Goal: Task Accomplishment & Management: Manage account settings

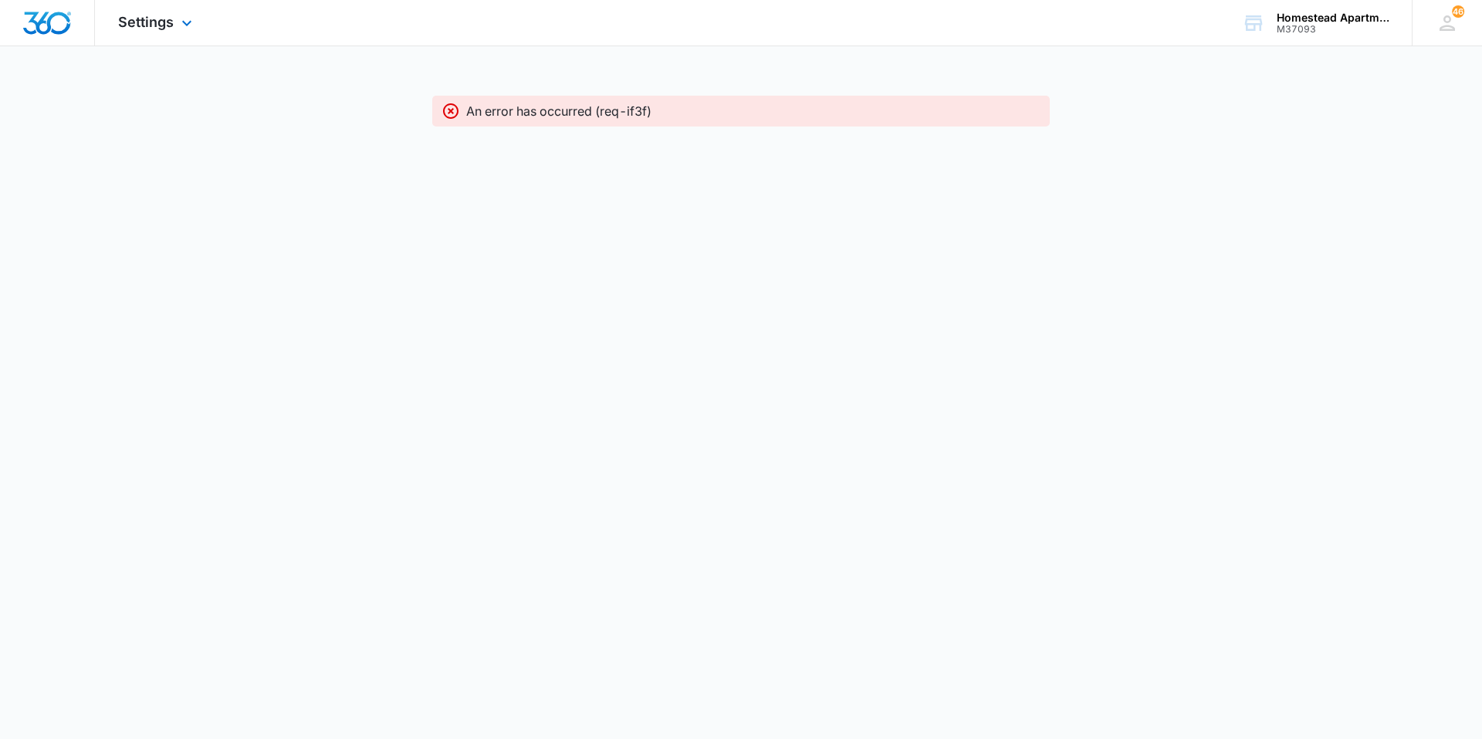
drag, startPoint x: 0, startPoint y: 0, endPoint x: 150, endPoint y: 35, distance: 154.4
click at [150, 35] on div "Settings Apps Reputation Websites Forms CRM Email Social Content Intelligence F…" at bounding box center [157, 23] width 124 height 46
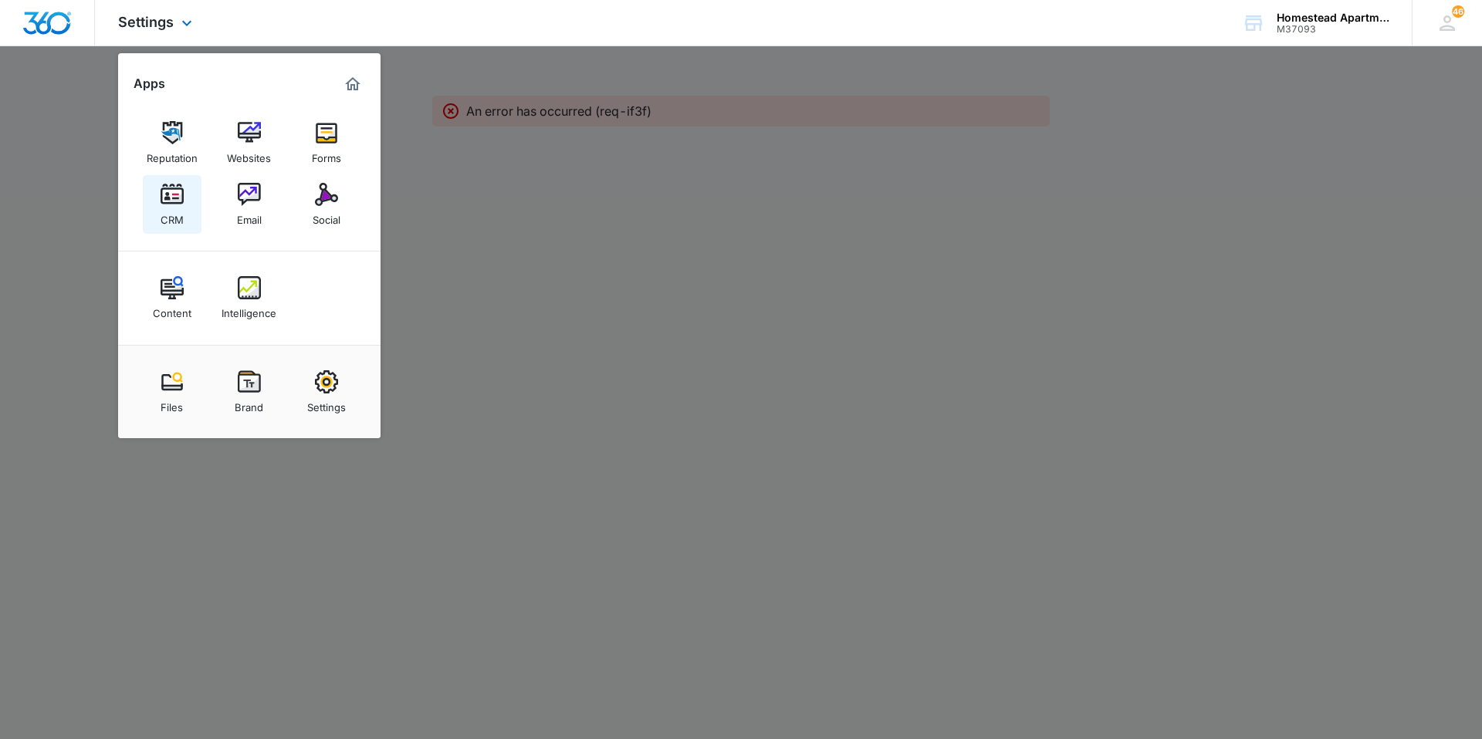
click at [183, 190] on img at bounding box center [172, 194] width 23 height 23
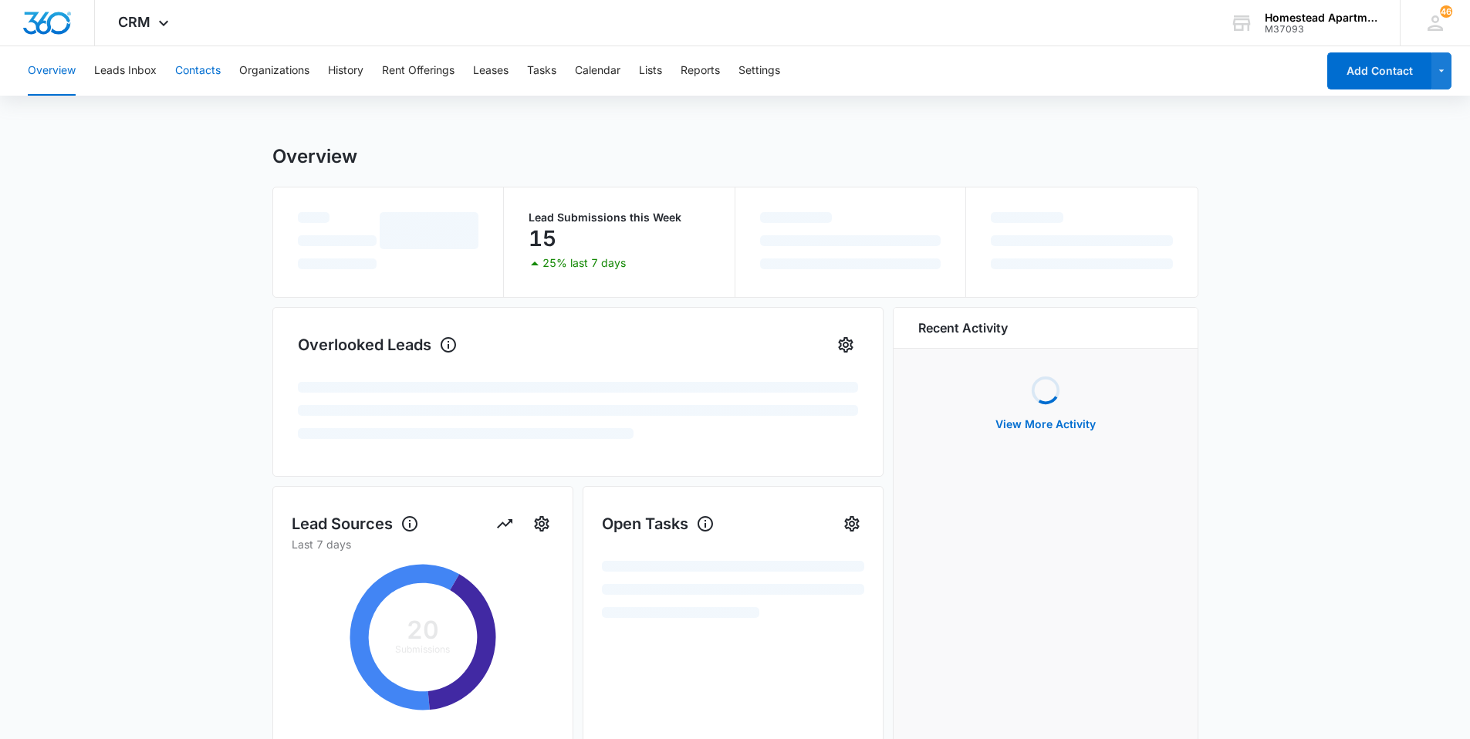
click at [212, 68] on button "Contacts" at bounding box center [198, 70] width 46 height 49
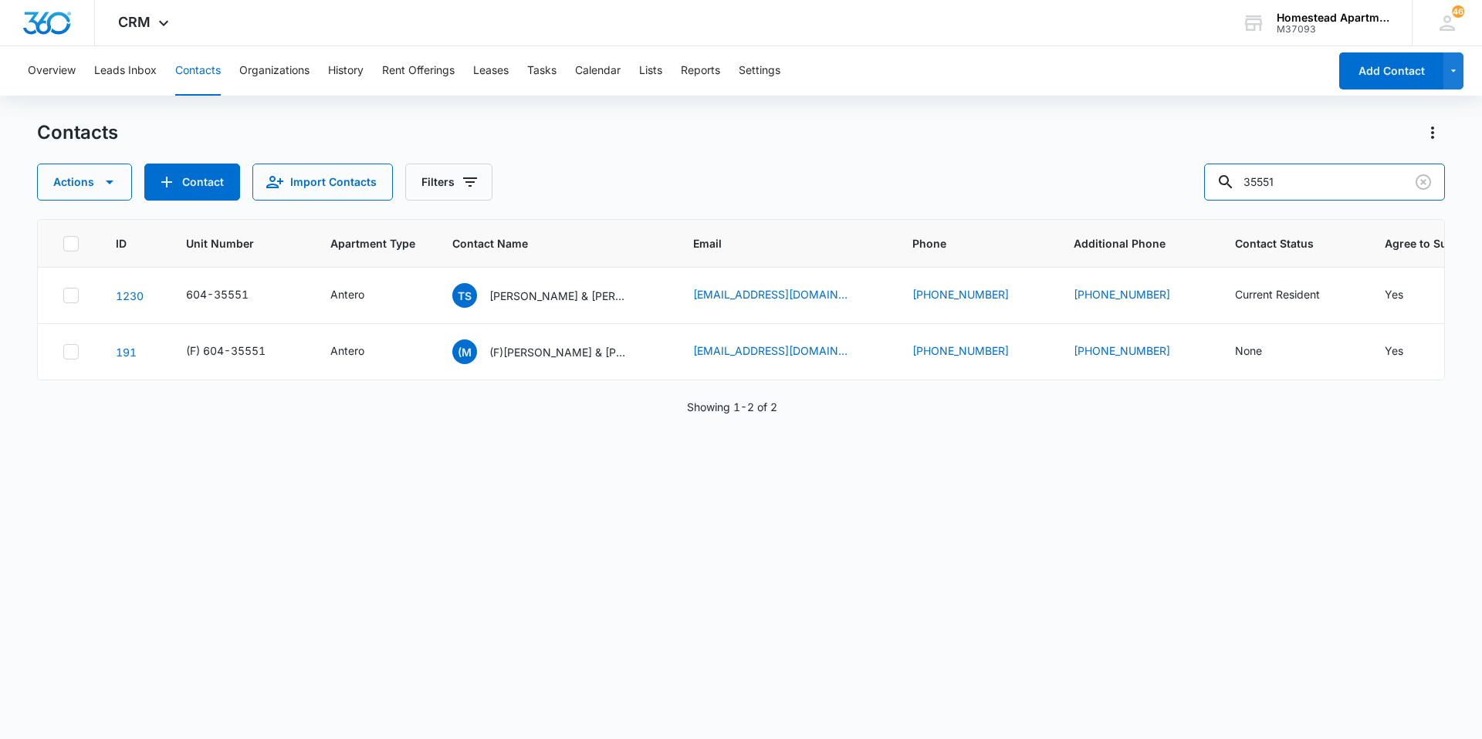
drag, startPoint x: 1339, startPoint y: 175, endPoint x: 1051, endPoint y: 178, distance: 287.9
click at [1051, 178] on div "Actions Contact Import Contacts Filters 35551" at bounding box center [741, 182] width 1408 height 37
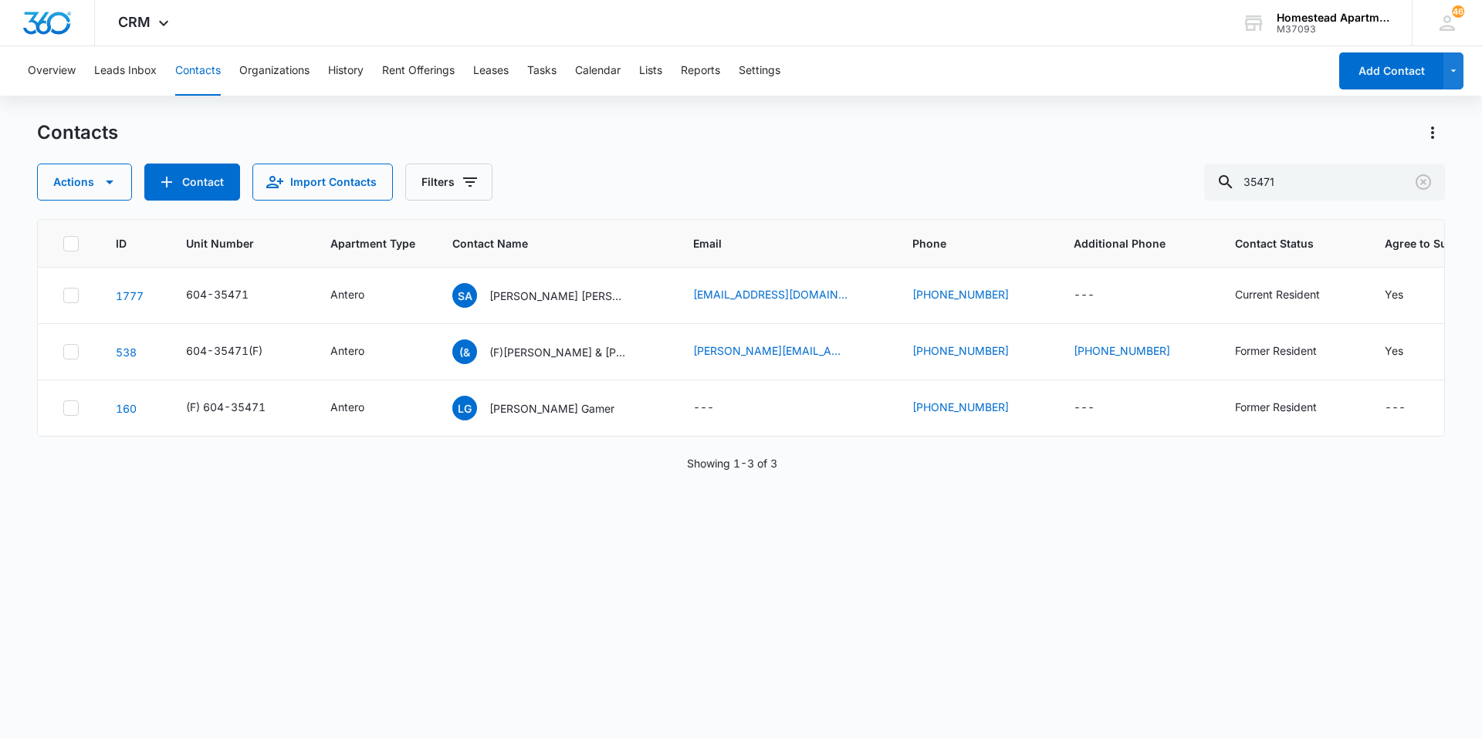
click at [565, 472] on div "Showing 1-3 of 3" at bounding box center [741, 463] width 1408 height 16
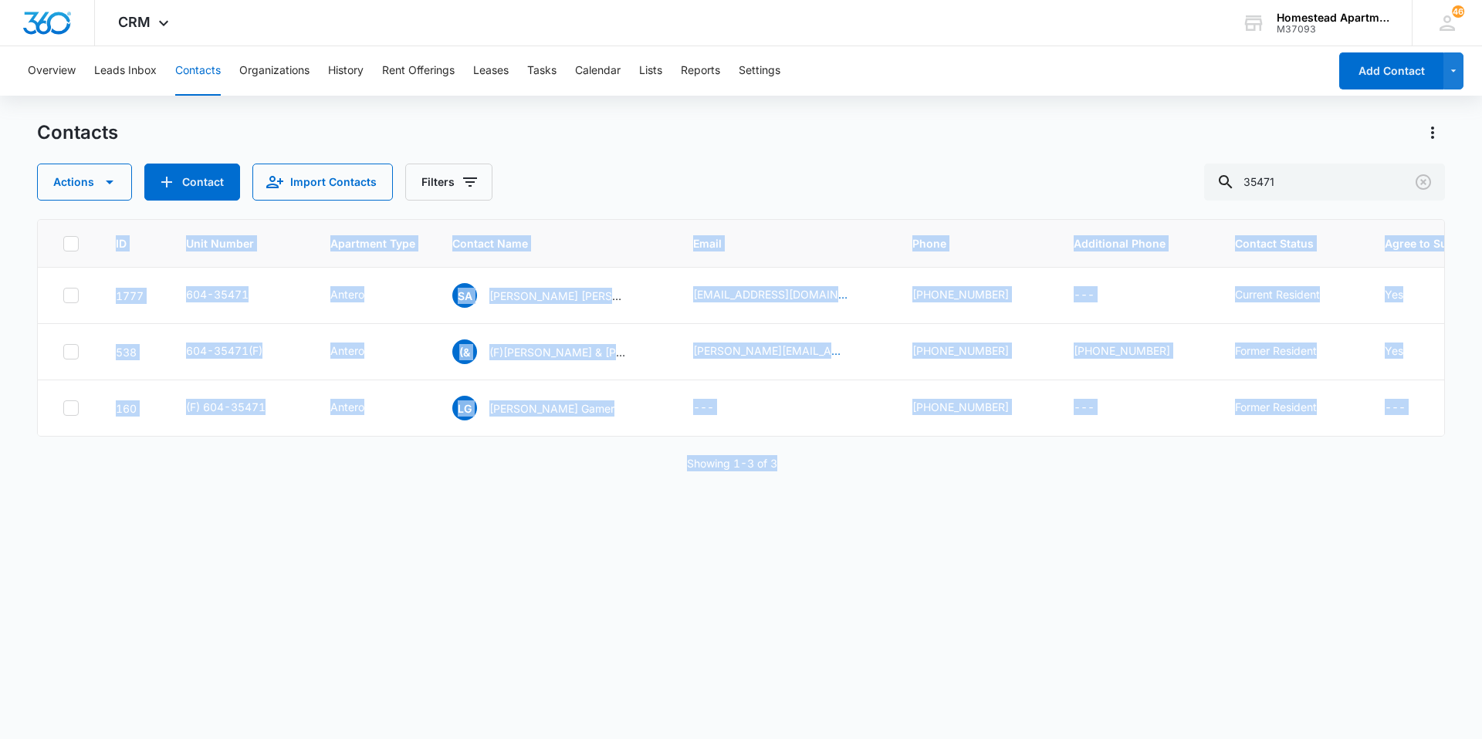
drag, startPoint x: 893, startPoint y: 553, endPoint x: 19, endPoint y: 402, distance: 887.3
click at [19, 402] on main "Contacts Actions Contact Import Contacts Filters 35471 ID Unit Number Apartment…" at bounding box center [741, 428] width 1482 height 617
click at [450, 563] on div "ID Unit Number Apartment Type Contact Name Email Phone Additional Phone Contact…" at bounding box center [741, 469] width 1408 height 500
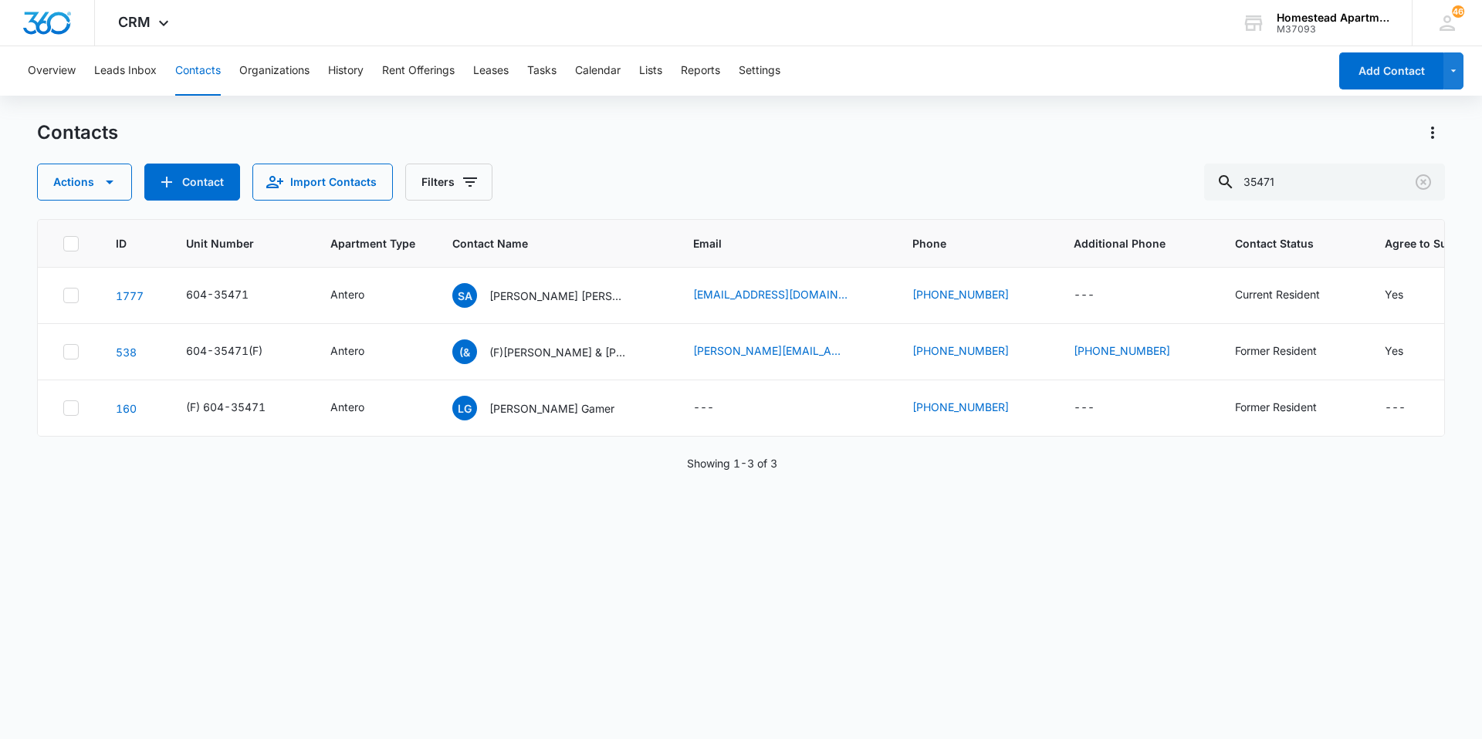
click at [857, 533] on div "ID Unit Number Apartment Type Contact Name Email Phone Additional Phone Contact…" at bounding box center [741, 469] width 1408 height 500
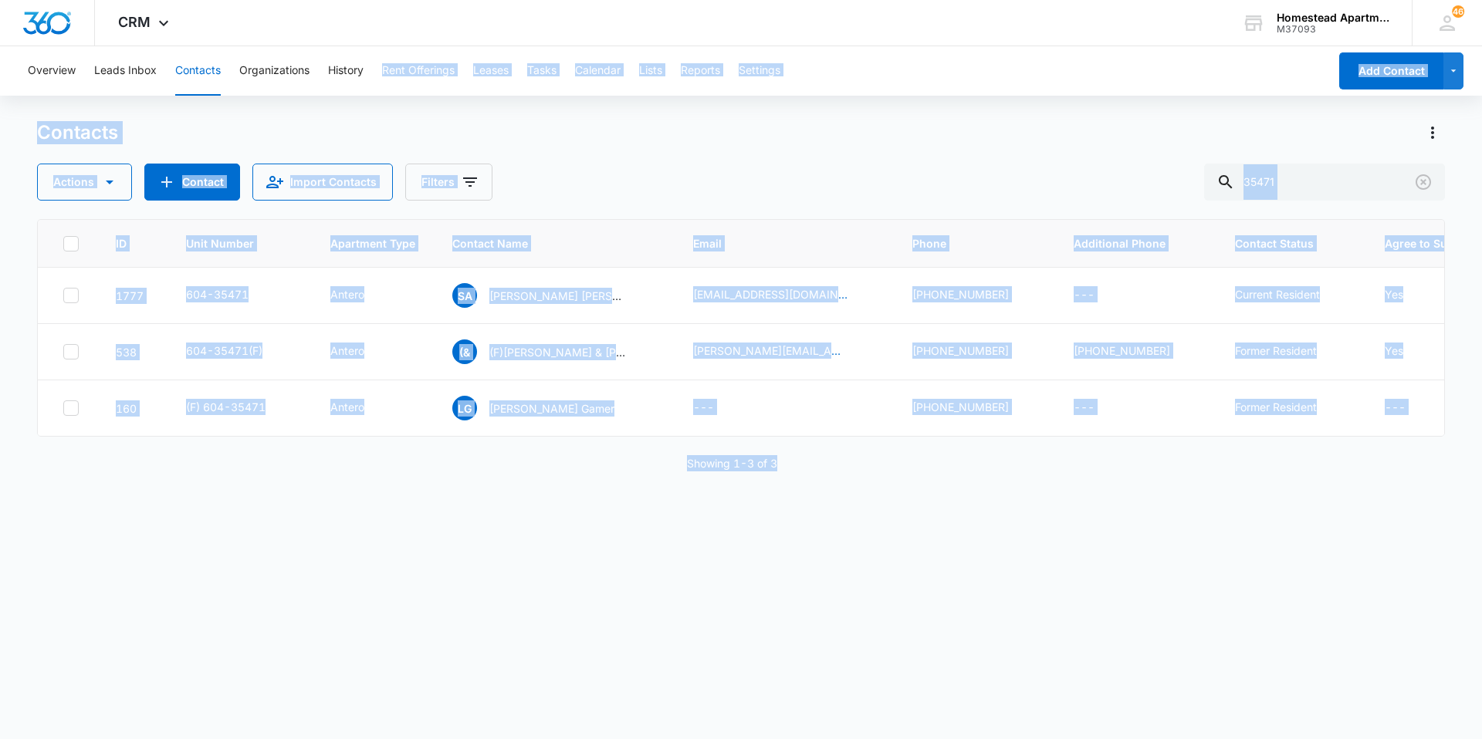
drag, startPoint x: 845, startPoint y: 462, endPoint x: 374, endPoint y: 88, distance: 601.4
click at [374, 88] on div "Overview Leads Inbox Contacts Organizations History Rent Offerings Leases Tasks…" at bounding box center [741, 391] width 1482 height 691
click at [1139, 448] on div "ID Unit Number Apartment Type Contact Name Email Phone Additional Phone Contact…" at bounding box center [741, 469] width 1408 height 500
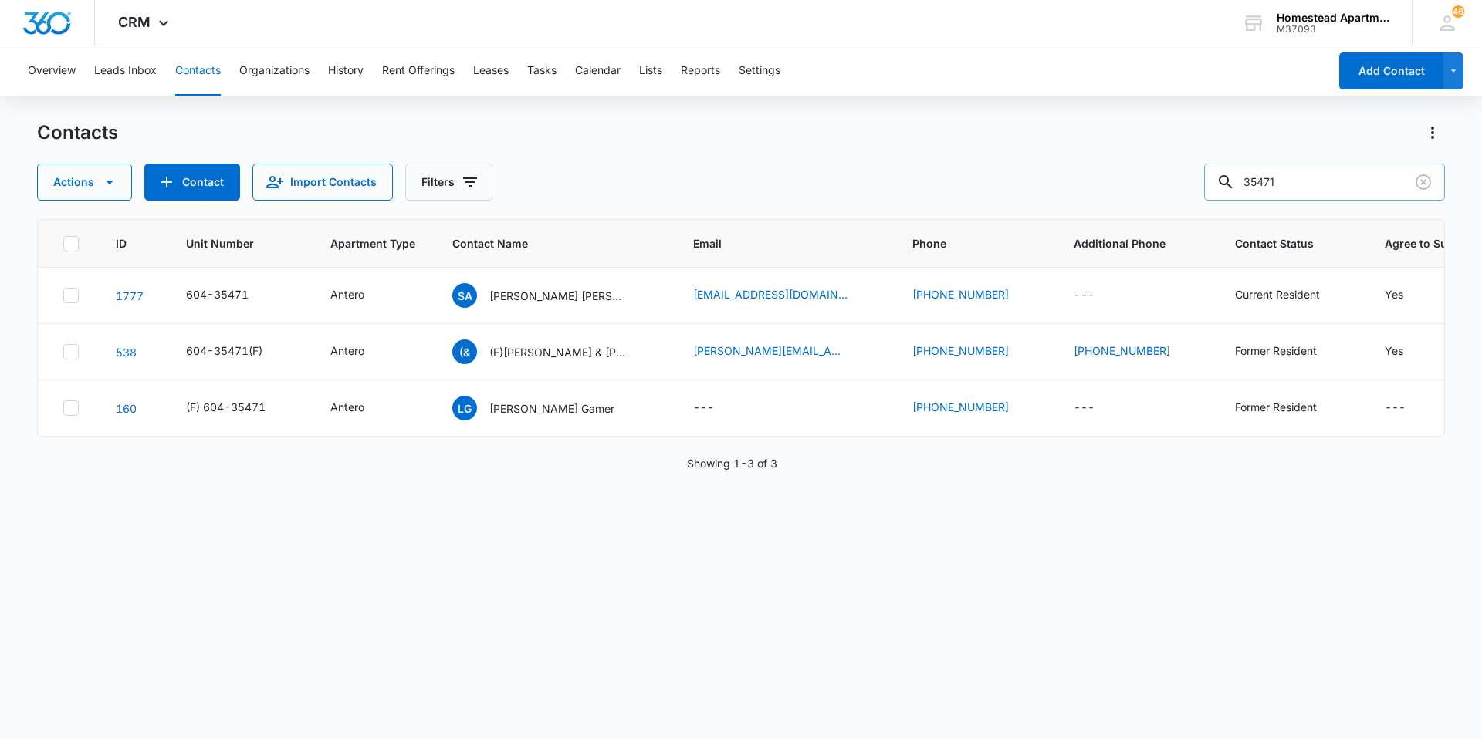
click at [1334, 183] on input "35471" at bounding box center [1324, 182] width 241 height 37
type input "35475"
click at [465, 483] on div "ID Unit Number Apartment Type Contact Name Email Phone Additional Phone Contact…" at bounding box center [741, 469] width 1408 height 500
